Goal: Task Accomplishment & Management: Use online tool/utility

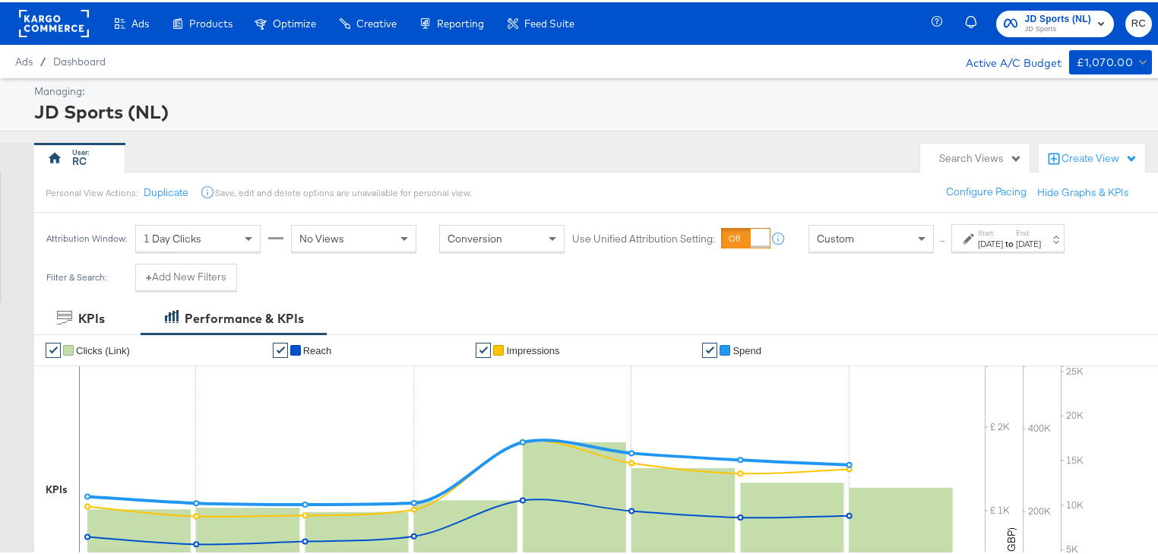
click at [1042, 24] on span "JD Sports" at bounding box center [1058, 27] width 67 height 12
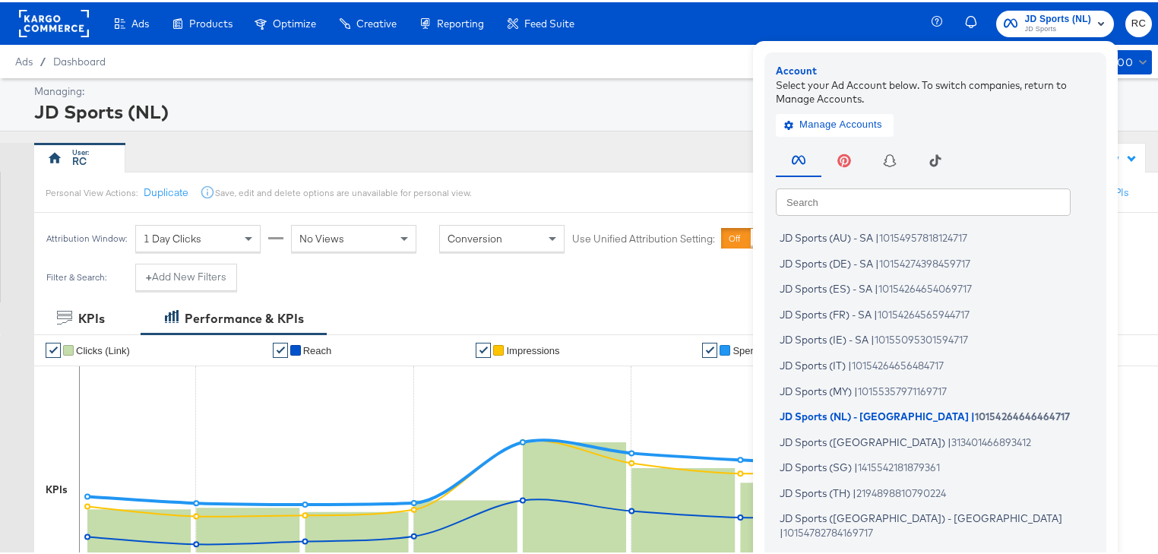
click at [890, 203] on input "text" at bounding box center [923, 198] width 295 height 27
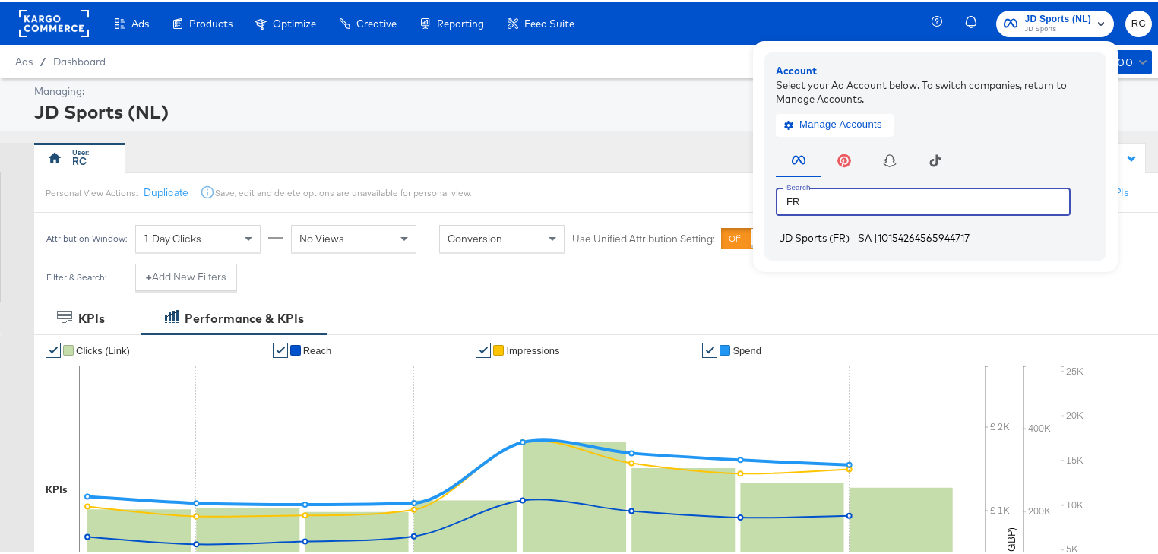
type input "FR"
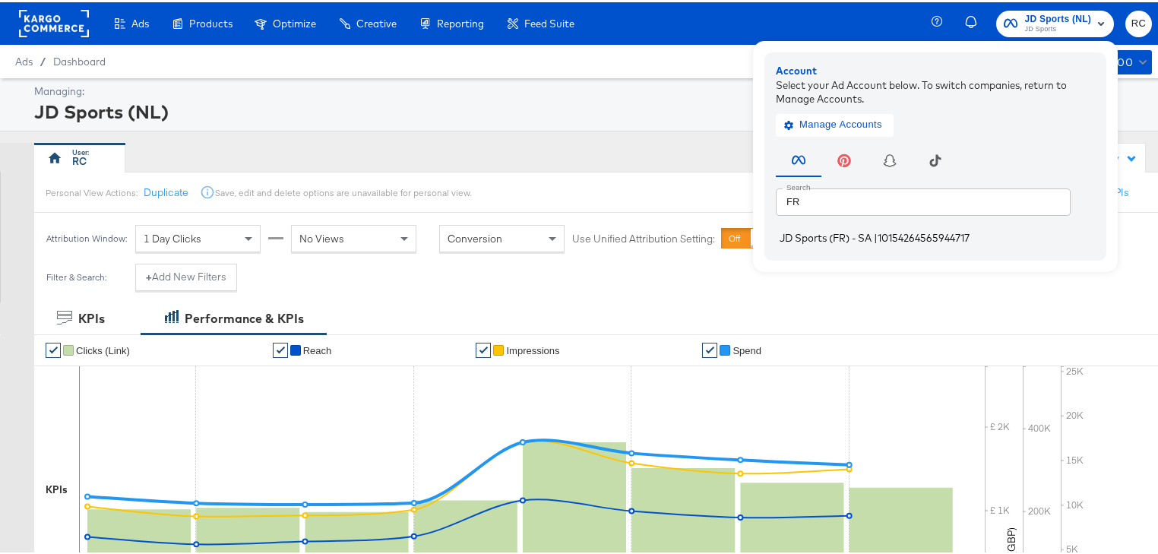
click at [808, 238] on span "JD Sports (FR) - SA" at bounding box center [825, 235] width 92 height 12
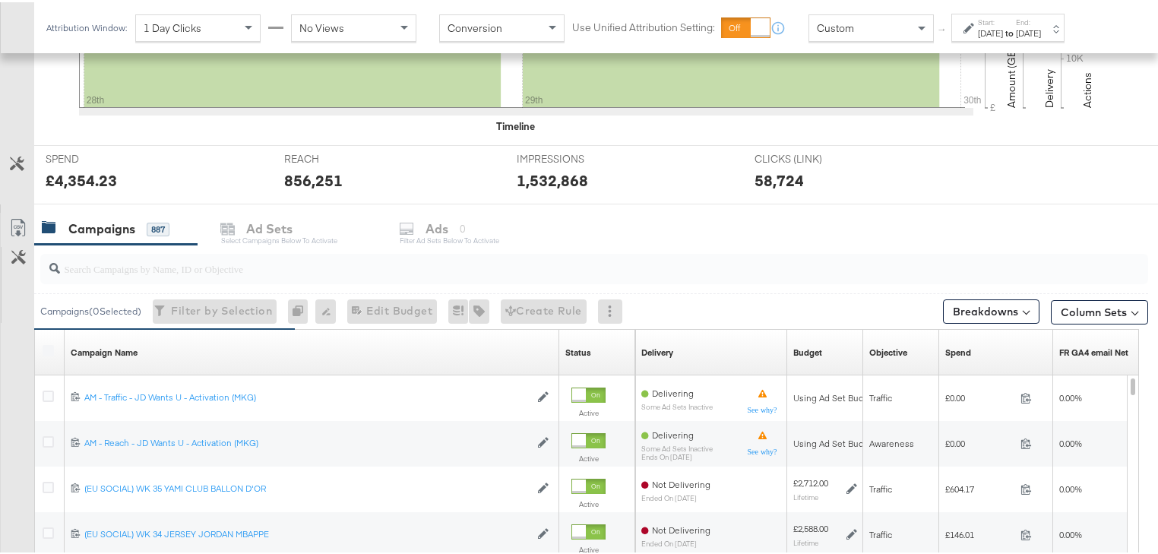
scroll to position [547, 0]
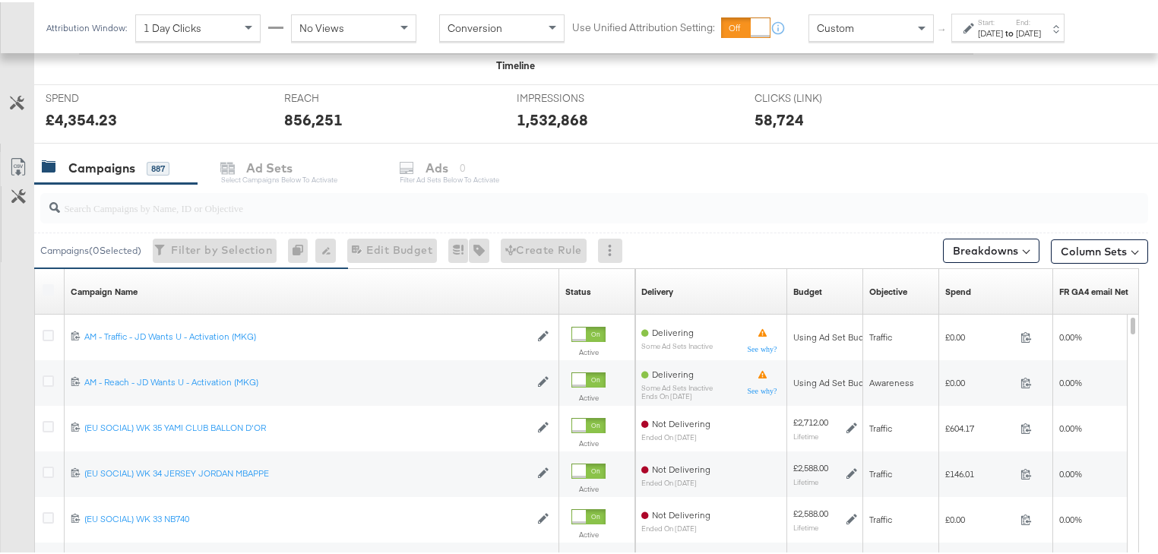
click at [150, 197] on input "search" at bounding box center [554, 200] width 988 height 30
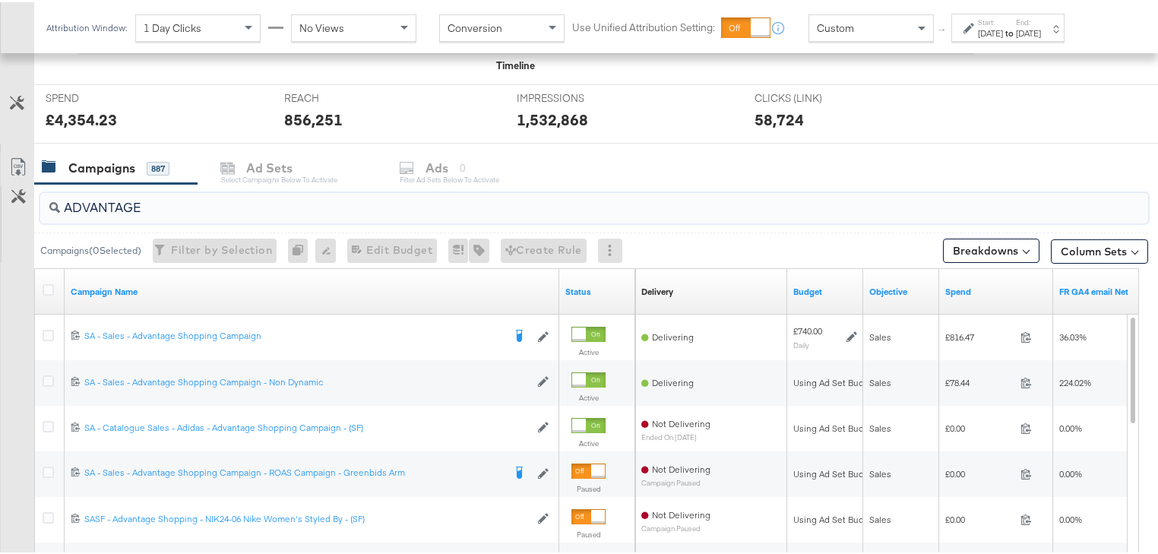
type input "ADVANTAGE"
click at [1125, 94] on div "SPEND SPEND £4,354.23 REACH REACH 856,251 IMPRESSIONS IMPRESSIONS 1,532,868 CLI…" at bounding box center [600, 111] width 1133 height 59
click at [1064, 36] on div "Start: Sep 28th 2025 to End: Sep 29th 2025" at bounding box center [1007, 25] width 113 height 28
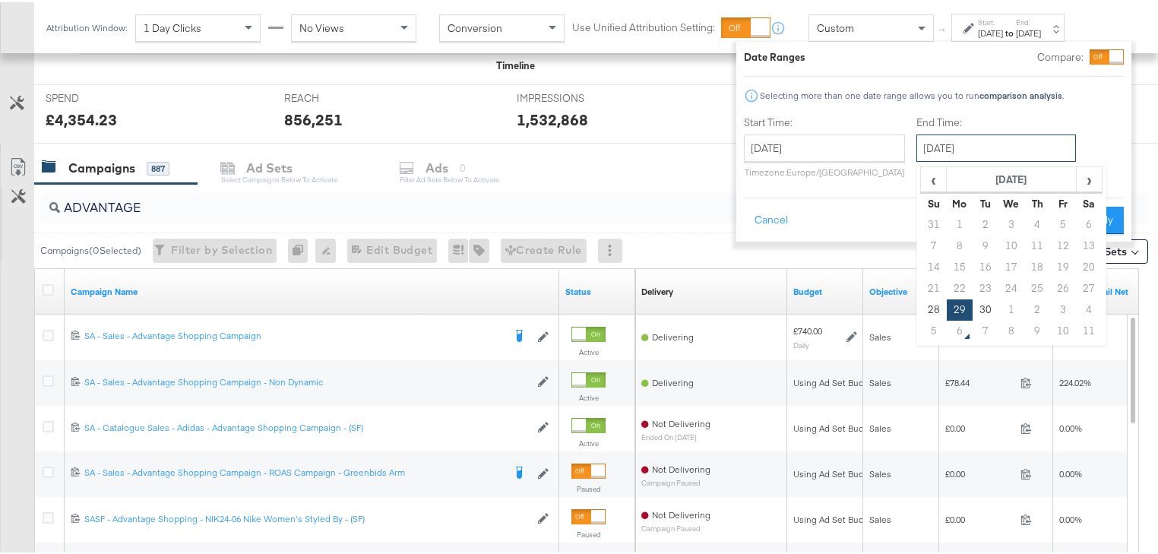
click at [994, 154] on input "September 29th 2025" at bounding box center [996, 145] width 160 height 27
click at [935, 327] on td "5" at bounding box center [934, 328] width 26 height 21
type input "October 5th 2025"
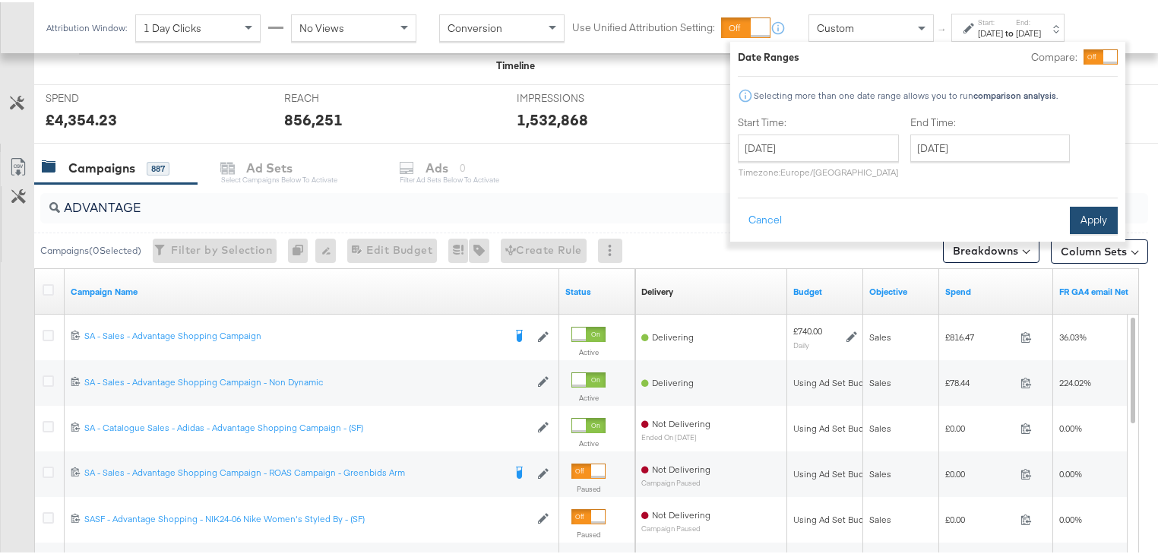
click at [1085, 222] on button "Apply" at bounding box center [1094, 217] width 48 height 27
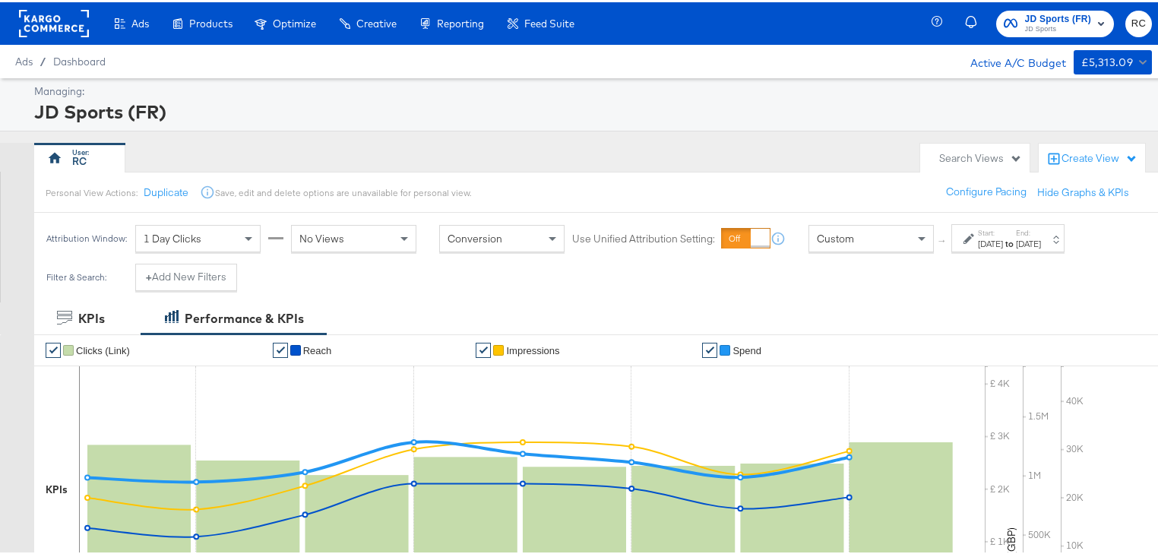
scroll to position [425, 0]
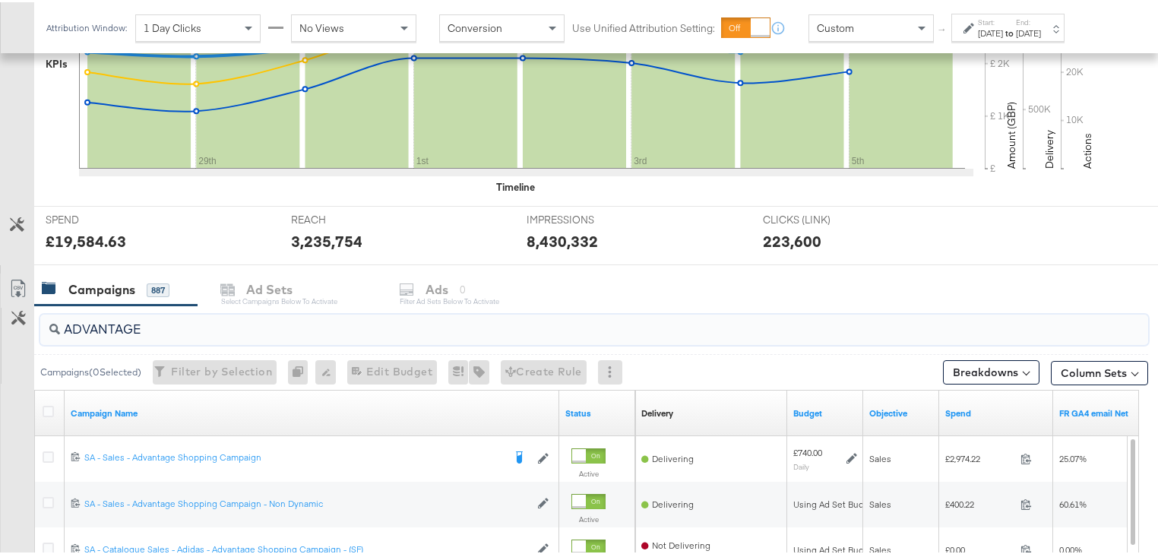
drag, startPoint x: 154, startPoint y: 319, endPoint x: 0, endPoint y: 306, distance: 154.7
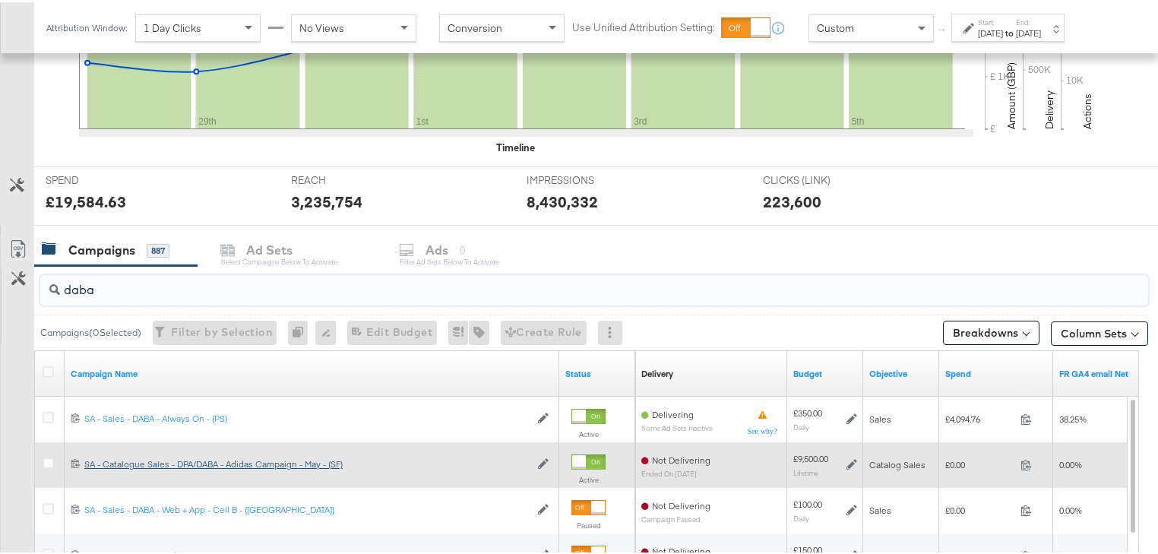
scroll to position [608, 0]
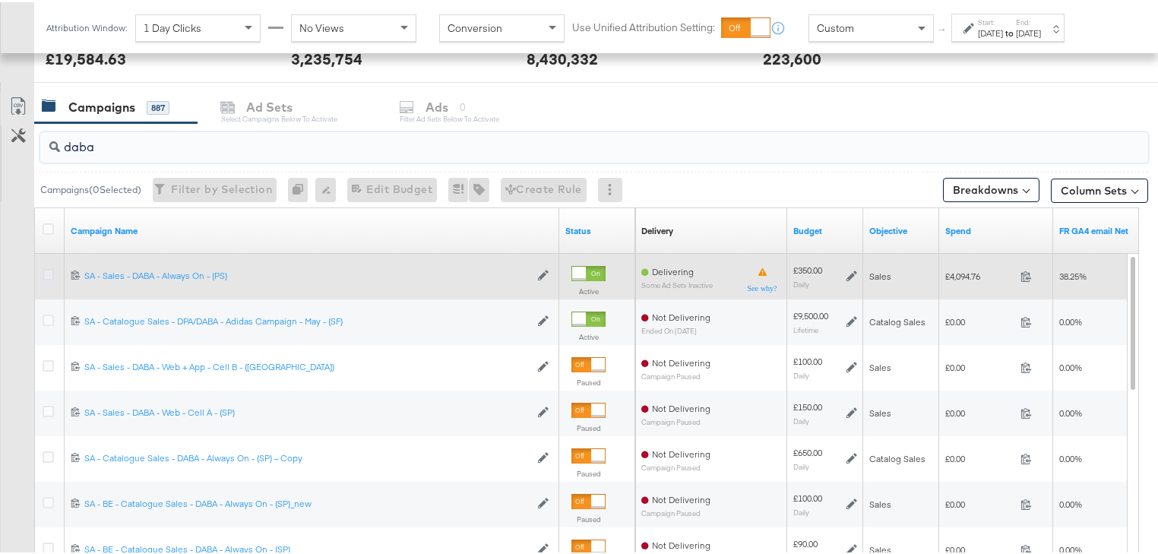
type input "daba"
click at [48, 272] on icon at bounding box center [48, 272] width 11 height 11
click at [0, 0] on input "checkbox" at bounding box center [0, 0] width 0 height 0
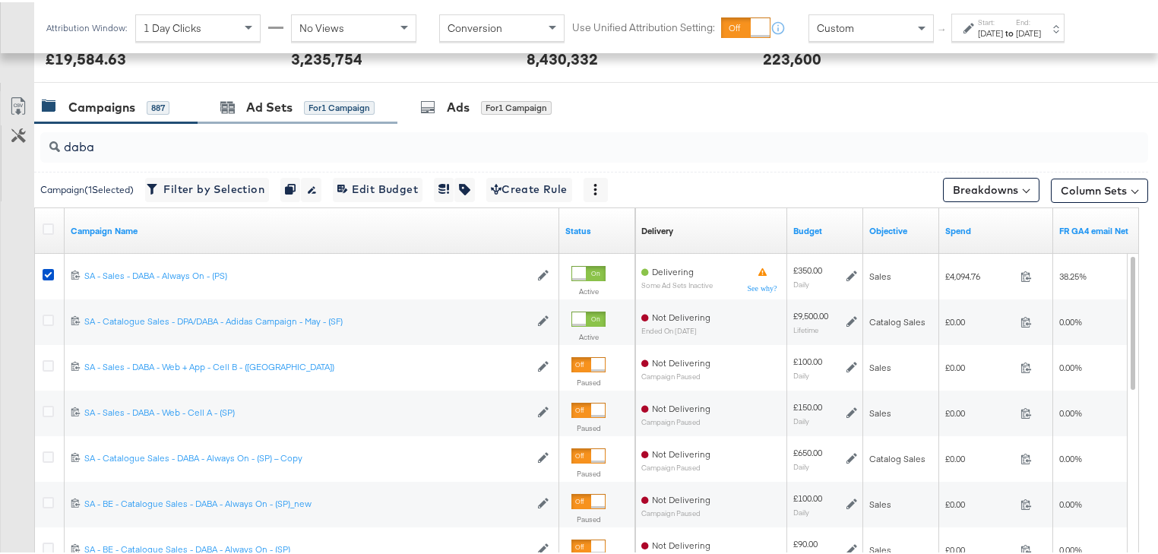
click at [266, 118] on div "Ad Sets for 1 Campaign" at bounding box center [298, 105] width 200 height 33
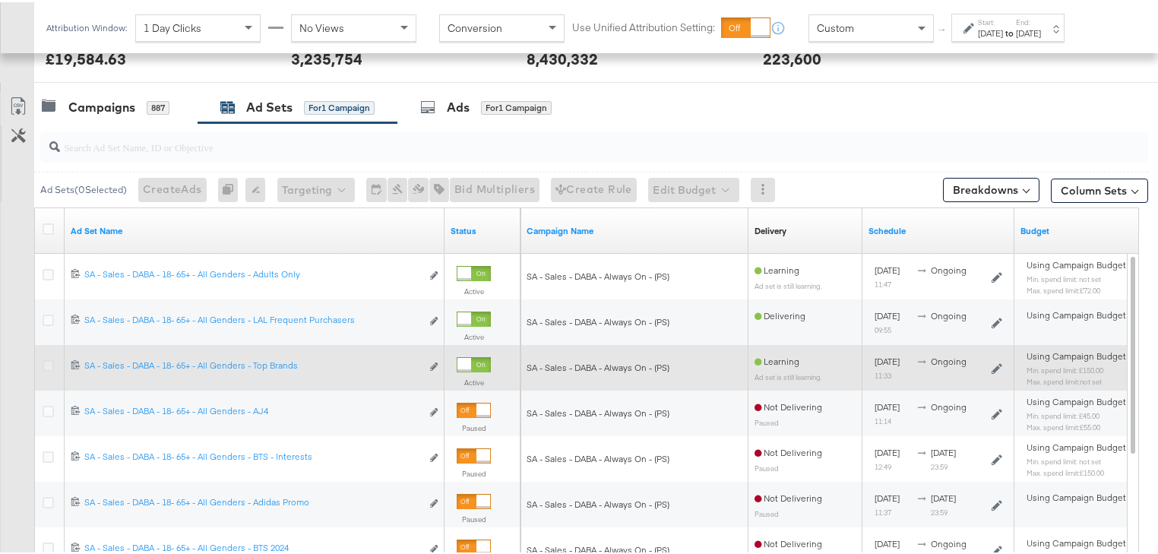
click at [46, 362] on icon at bounding box center [48, 363] width 11 height 11
click at [0, 0] on input "checkbox" at bounding box center [0, 0] width 0 height 0
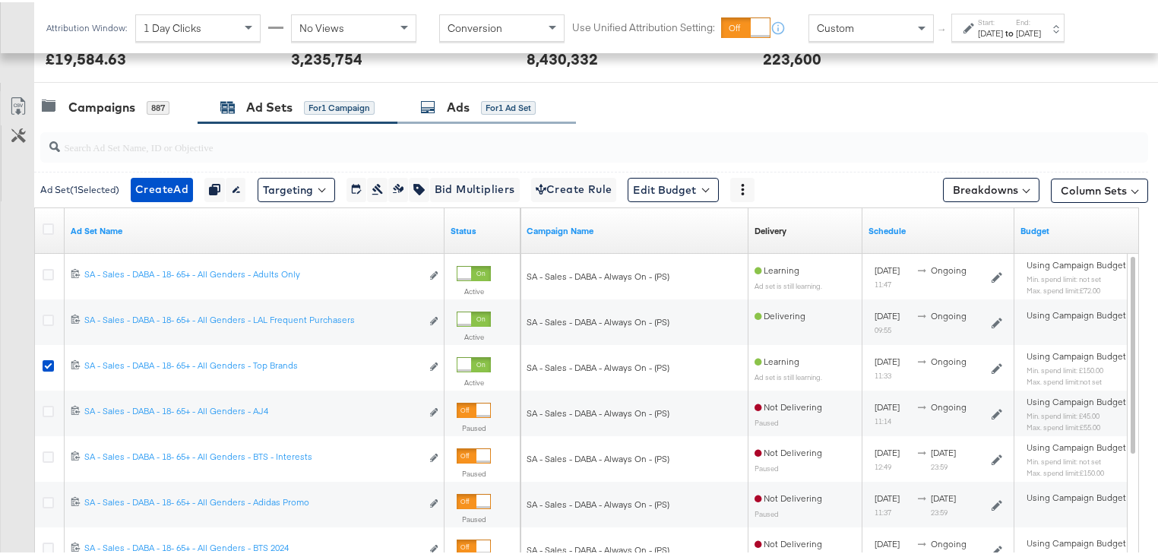
click at [494, 106] on div "for 1 Ad Set" at bounding box center [508, 106] width 55 height 14
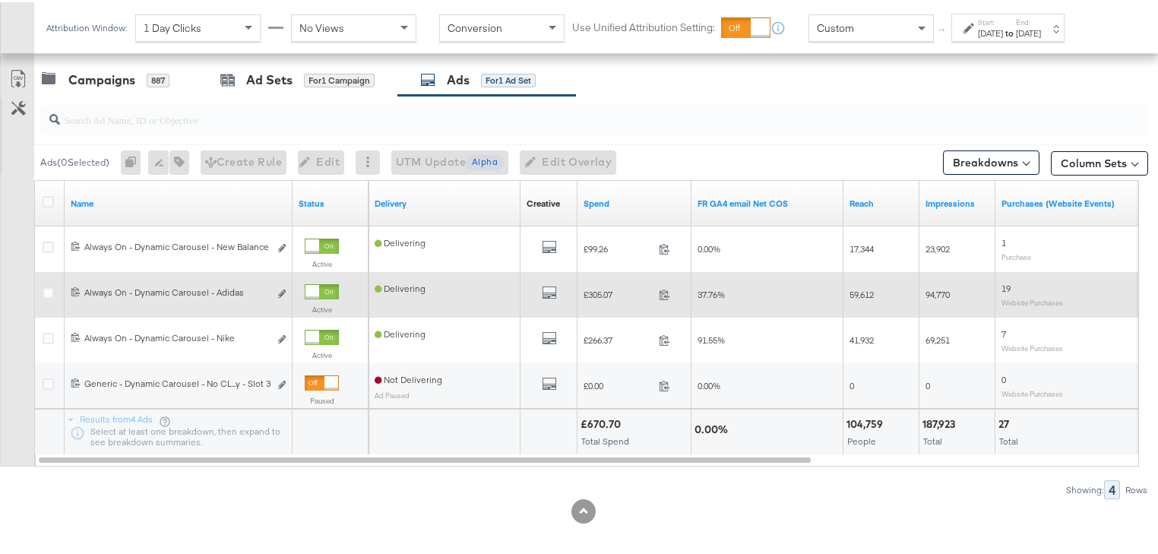
scroll to position [643, 0]
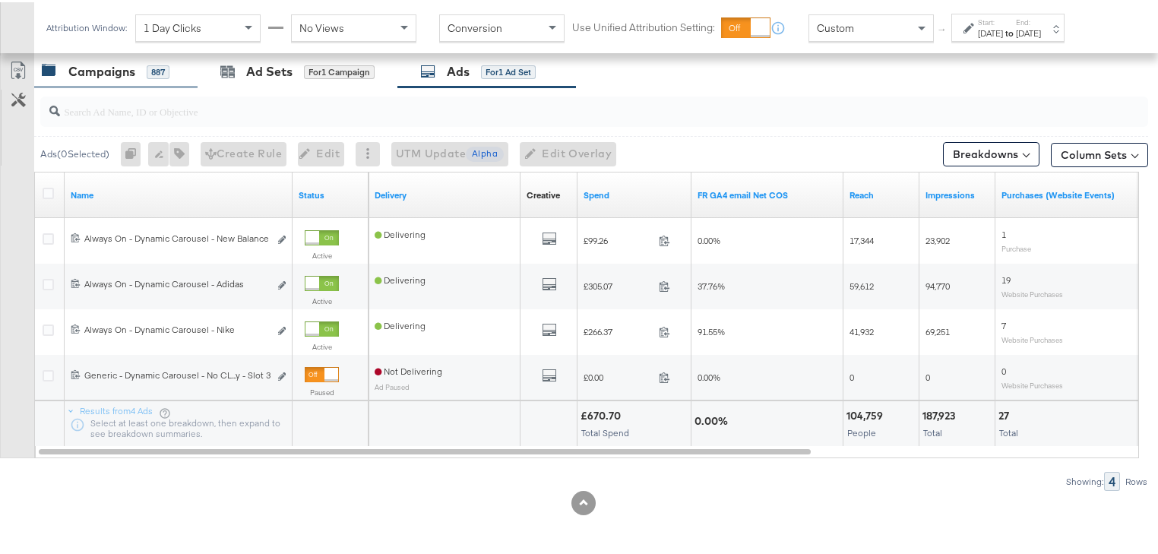
click at [101, 75] on div "Campaigns" at bounding box center [101, 69] width 67 height 17
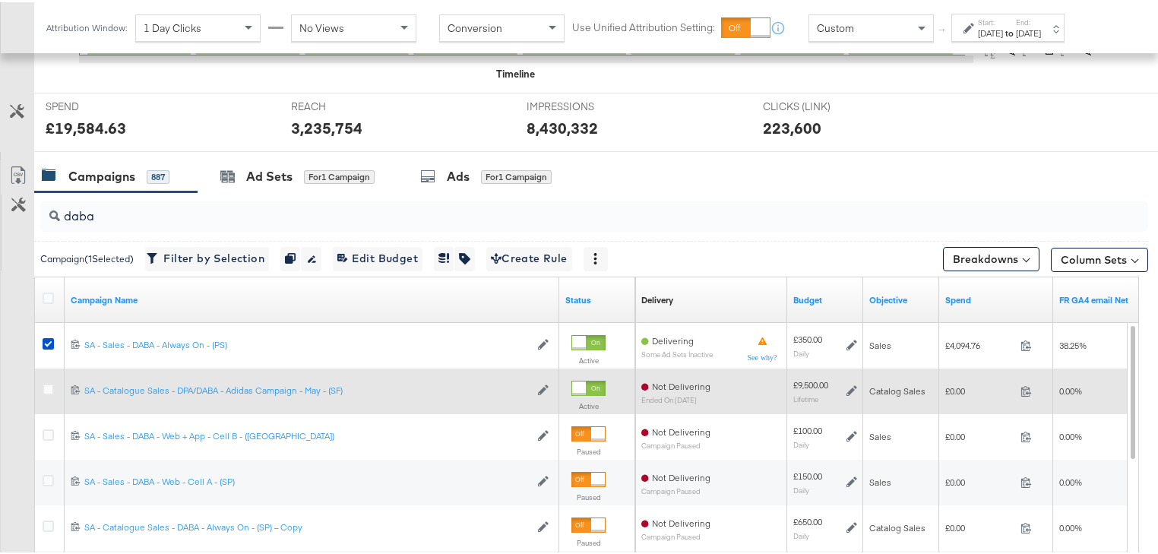
scroll to position [522, 0]
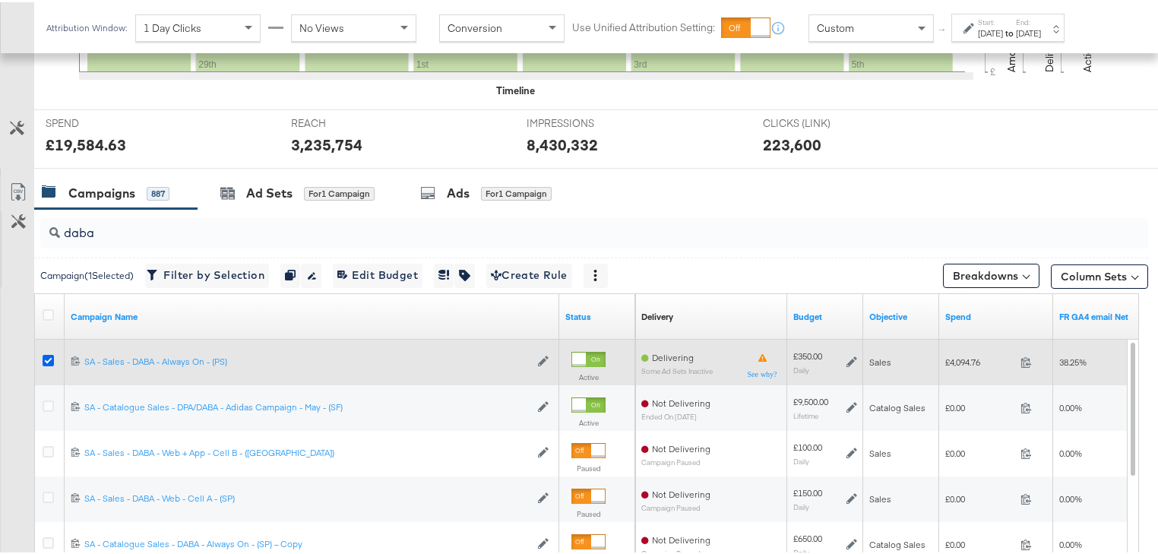
click at [45, 356] on icon at bounding box center [48, 357] width 11 height 11
click at [0, 0] on input "checkbox" at bounding box center [0, 0] width 0 height 0
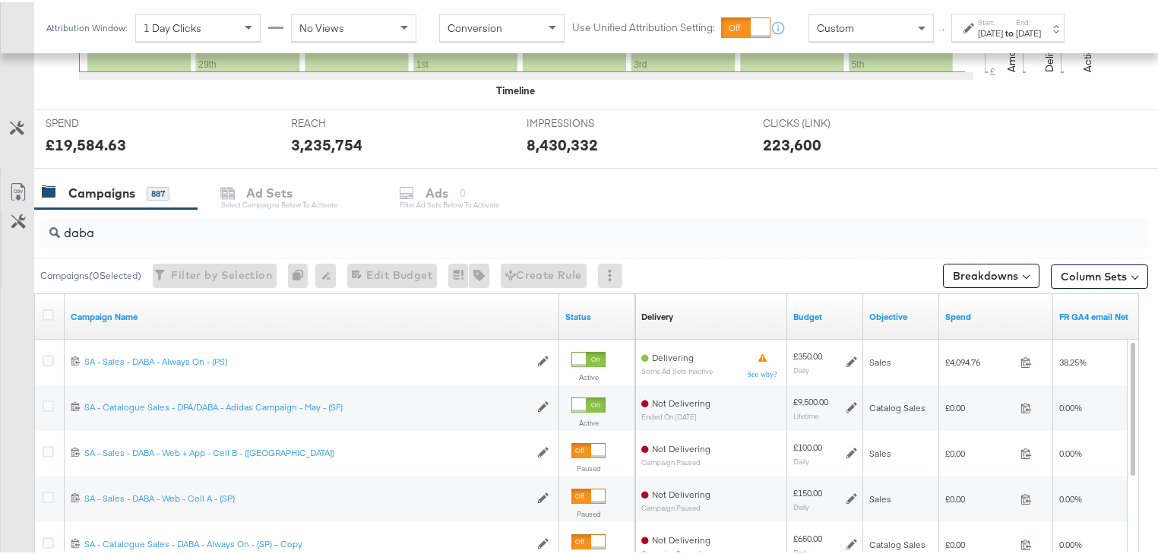
click at [936, 170] on div at bounding box center [583, 172] width 1167 height 12
